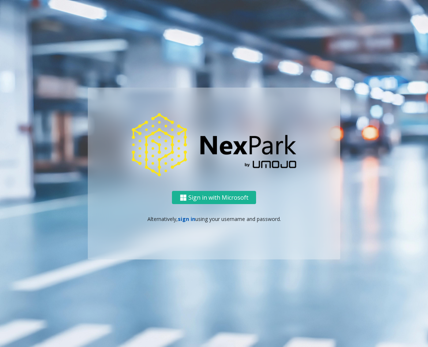
click at [187, 220] on link "sign in" at bounding box center [187, 218] width 18 height 7
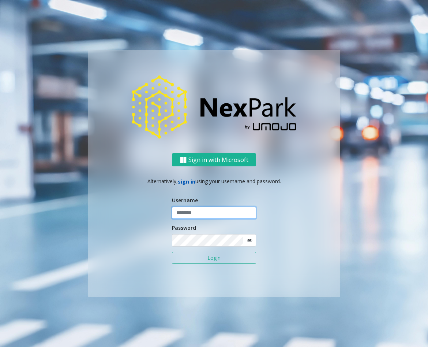
type input "******"
click at [192, 211] on input "******" at bounding box center [214, 212] width 84 height 12
click at [182, 226] on label "Password" at bounding box center [184, 228] width 24 height 8
click at [207, 257] on button "Login" at bounding box center [214, 257] width 84 height 12
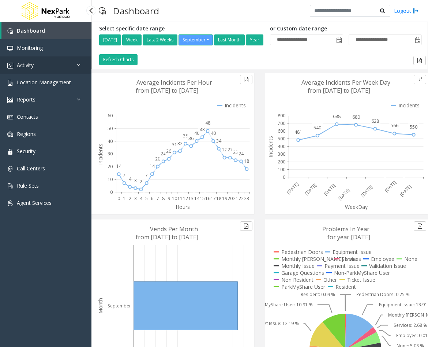
click at [71, 63] on link "Activity" at bounding box center [45, 64] width 91 height 17
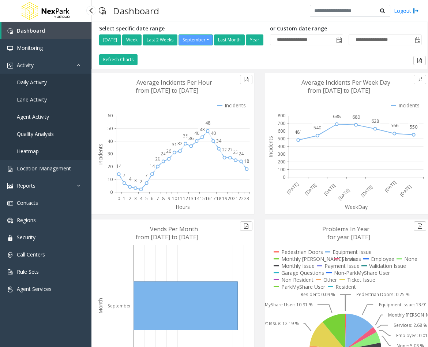
click at [38, 78] on link "Daily Activity" at bounding box center [45, 82] width 91 height 17
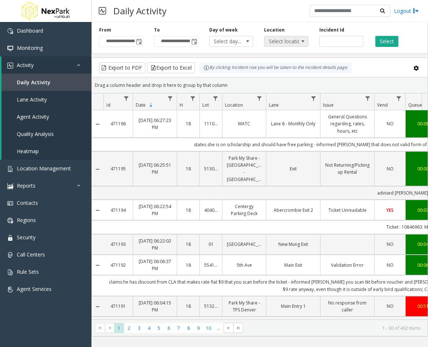
click at [303, 37] on span at bounding box center [303, 41] width 10 height 10
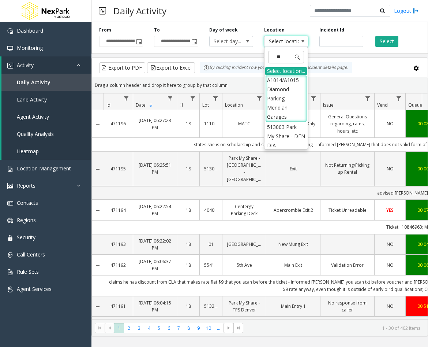
type input "***"
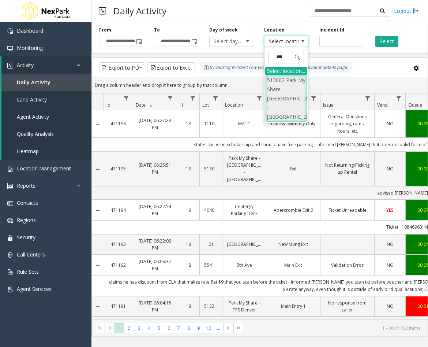
click at [286, 94] on li "513002 Park My Share - [GEOGRAPHIC_DATA] - [GEOGRAPHIC_DATA]" at bounding box center [286, 98] width 42 height 47
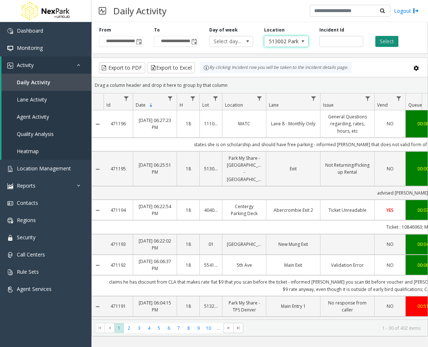
click at [378, 40] on button "Select" at bounding box center [386, 41] width 23 height 11
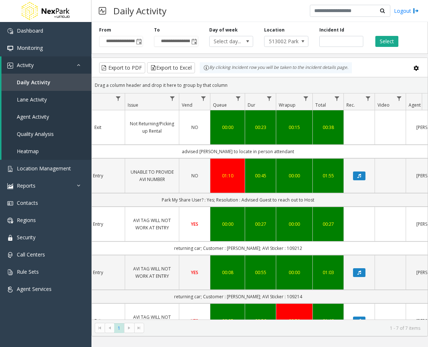
scroll to position [35, 195]
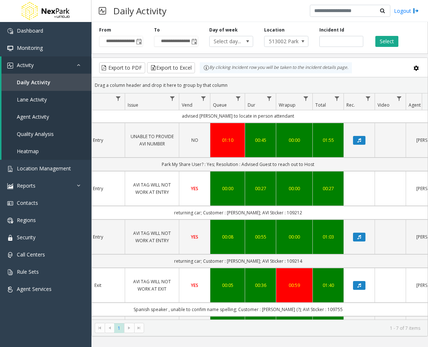
click at [332, 302] on td "Spanish speaker , unable to confim name spelling; Customer : [PERSON_NAME] (?);…" at bounding box center [238, 309] width 660 height 14
copy td "109755"
drag, startPoint x: 293, startPoint y: 238, endPoint x: 262, endPoint y: 239, distance: 31.5
click at [262, 302] on td "Spanish speaker , unable to confim name spelling; Customer : [PERSON_NAME] (?);…" at bounding box center [238, 309] width 660 height 14
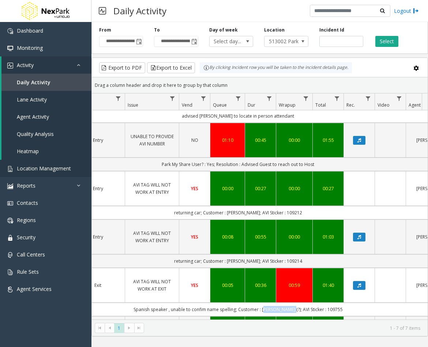
copy td "[PERSON_NAME]"
